Goal: Task Accomplishment & Management: Manage account settings

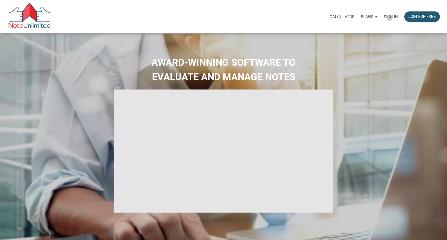
click at [389, 18] on p "Sign in" at bounding box center [391, 16] width 14 height 5
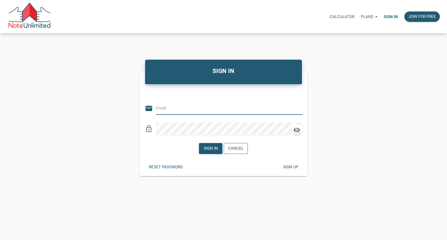
type input "[PERSON_NAME][EMAIL_ADDRESS][DOMAIN_NAME]"
click at [212, 151] on div "Sign in" at bounding box center [211, 149] width 14 height 6
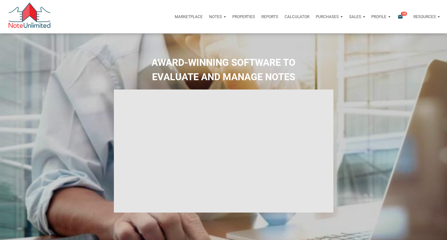
type input "Introduction to new features"
select select
click at [219, 17] on p "Notes" at bounding box center [215, 16] width 13 height 5
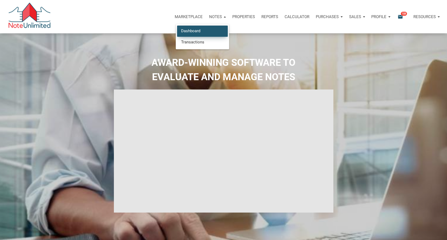
click at [198, 33] on link "Dashboard" at bounding box center [202, 31] width 51 height 11
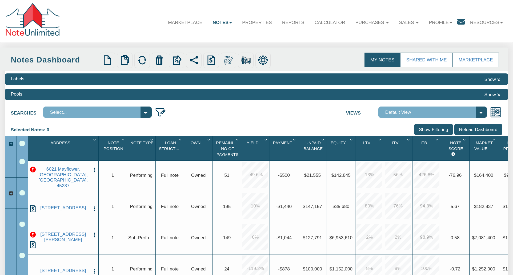
select select "3"
